Goal: Information Seeking & Learning: Check status

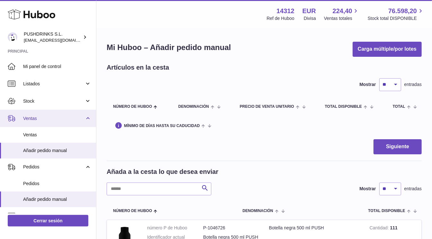
click at [42, 116] on span "Ventas" at bounding box center [53, 119] width 61 height 6
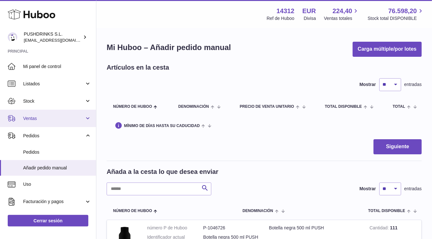
click at [44, 119] on span "Ventas" at bounding box center [53, 119] width 61 height 6
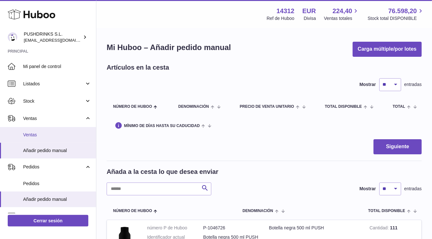
click at [41, 131] on link "Ventas" at bounding box center [48, 135] width 96 height 16
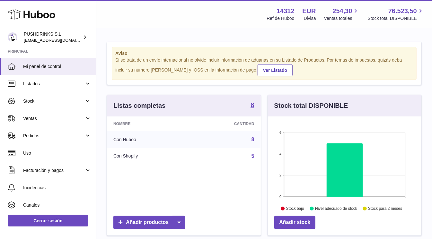
scroll to position [100, 153]
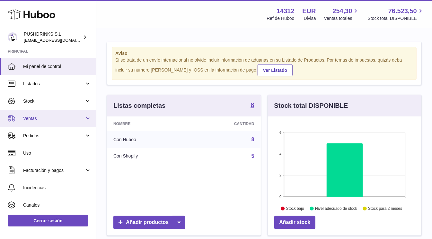
click at [32, 112] on link "Ventas" at bounding box center [48, 118] width 96 height 17
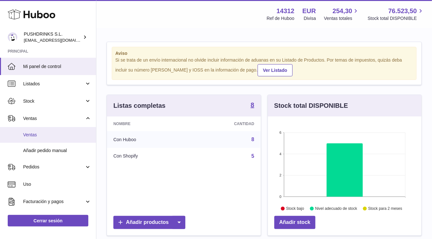
click at [38, 131] on link "Ventas" at bounding box center [48, 135] width 96 height 16
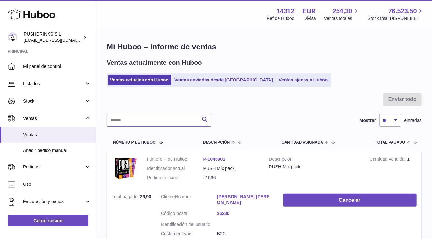
drag, startPoint x: 150, startPoint y: 121, endPoint x: 142, endPoint y: 111, distance: 13.3
click at [150, 121] on input "text" at bounding box center [159, 120] width 105 height 13
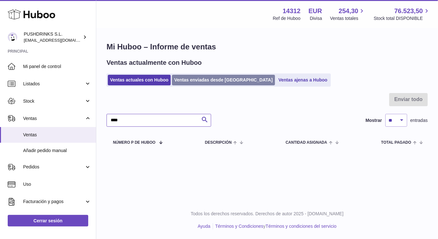
type input "****"
click at [215, 80] on link "Ventas enviadas desde [GEOGRAPHIC_DATA]" at bounding box center [223, 80] width 103 height 11
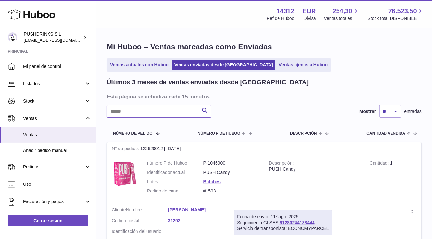
click at [154, 114] on input "text" at bounding box center [159, 111] width 105 height 13
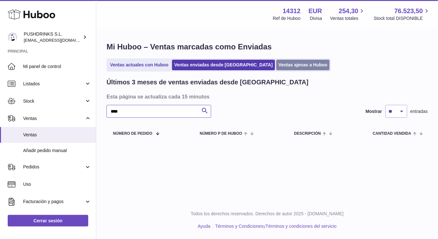
type input "****"
click at [277, 63] on link "Ventas ajenas a Huboo" at bounding box center [304, 65] width 54 height 11
